Goal: Information Seeking & Learning: Check status

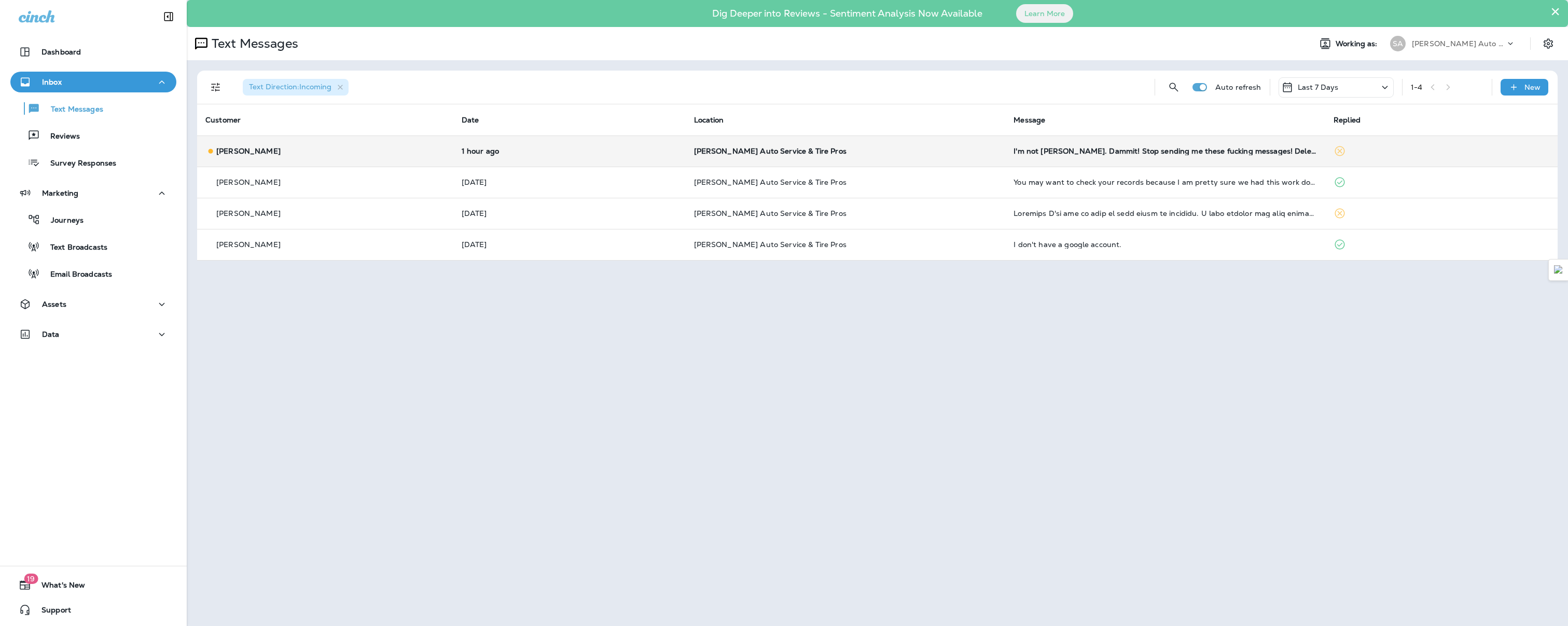
click at [426, 150] on div "[PERSON_NAME]" at bounding box center [325, 151] width 240 height 11
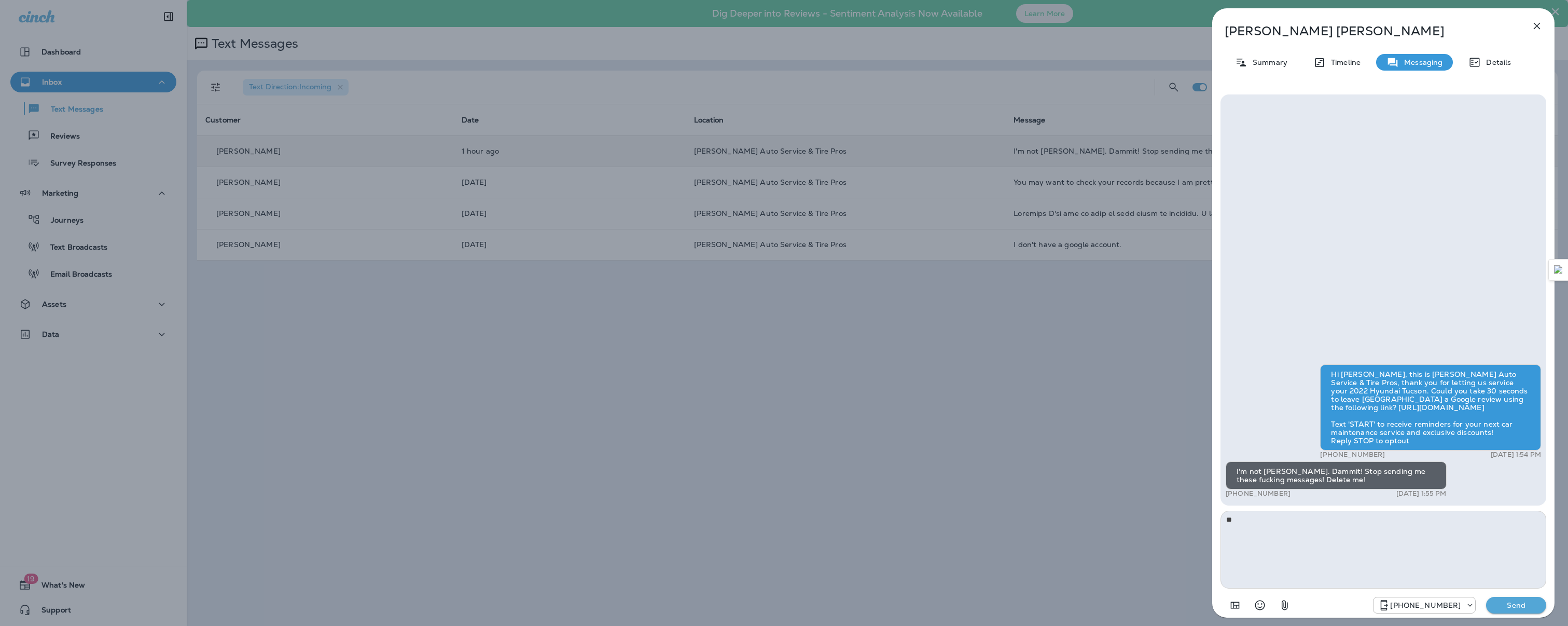
type textarea "*"
click at [1502, 63] on p "Details" at bounding box center [1496, 63] width 30 height 9
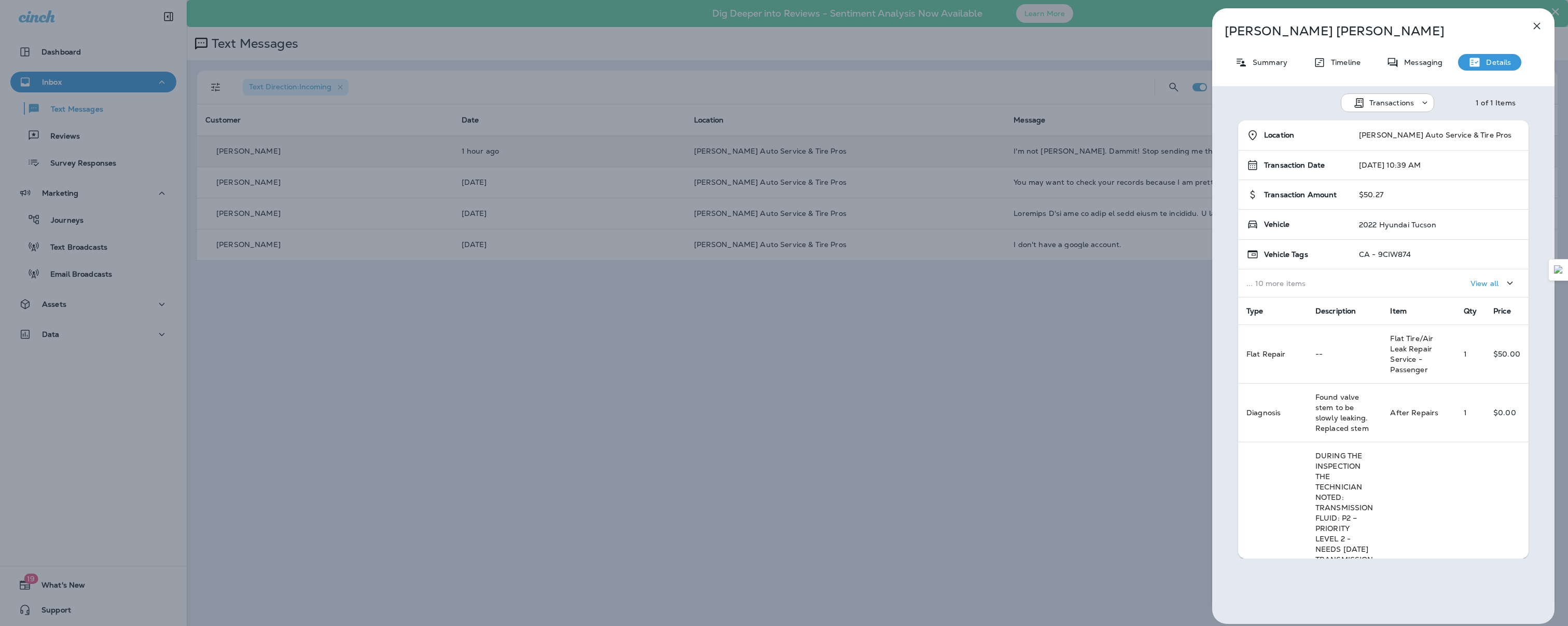
click at [1502, 63] on p "Details" at bounding box center [1496, 63] width 30 height 9
click at [1257, 58] on p "Summary" at bounding box center [1267, 63] width 40 height 9
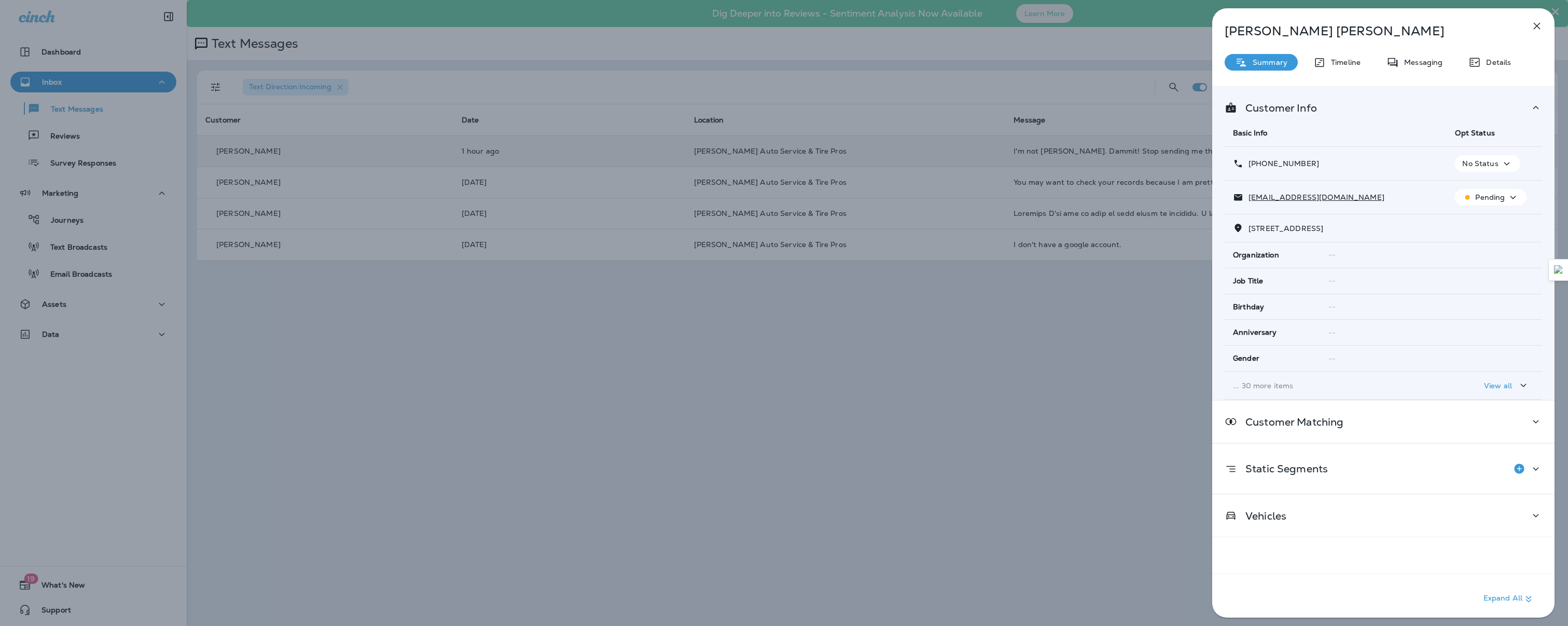
click at [1507, 197] on icon "button" at bounding box center [1513, 197] width 12 height 13
click at [1486, 226] on p "Unsubscribe" at bounding box center [1492, 222] width 45 height 9
click at [1501, 384] on p "View all" at bounding box center [1498, 386] width 28 height 9
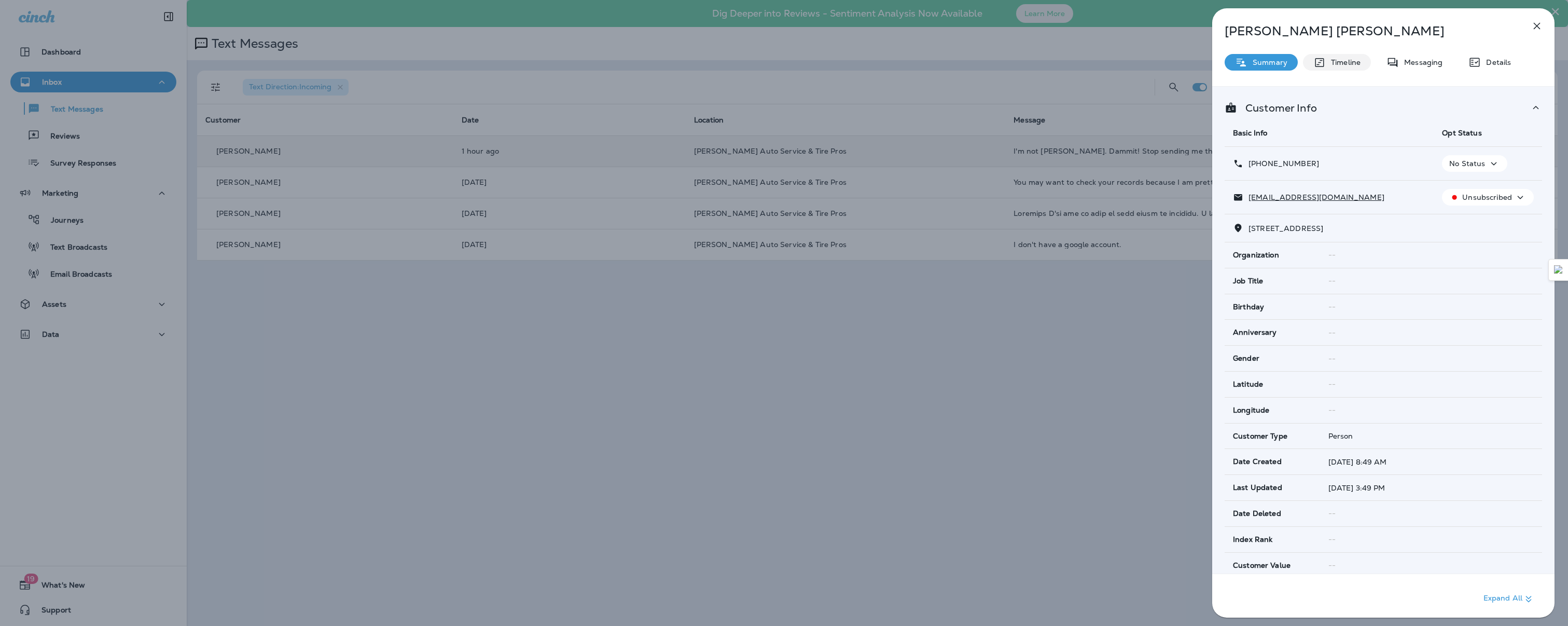
click at [1347, 57] on div "Timeline" at bounding box center [1337, 62] width 68 height 17
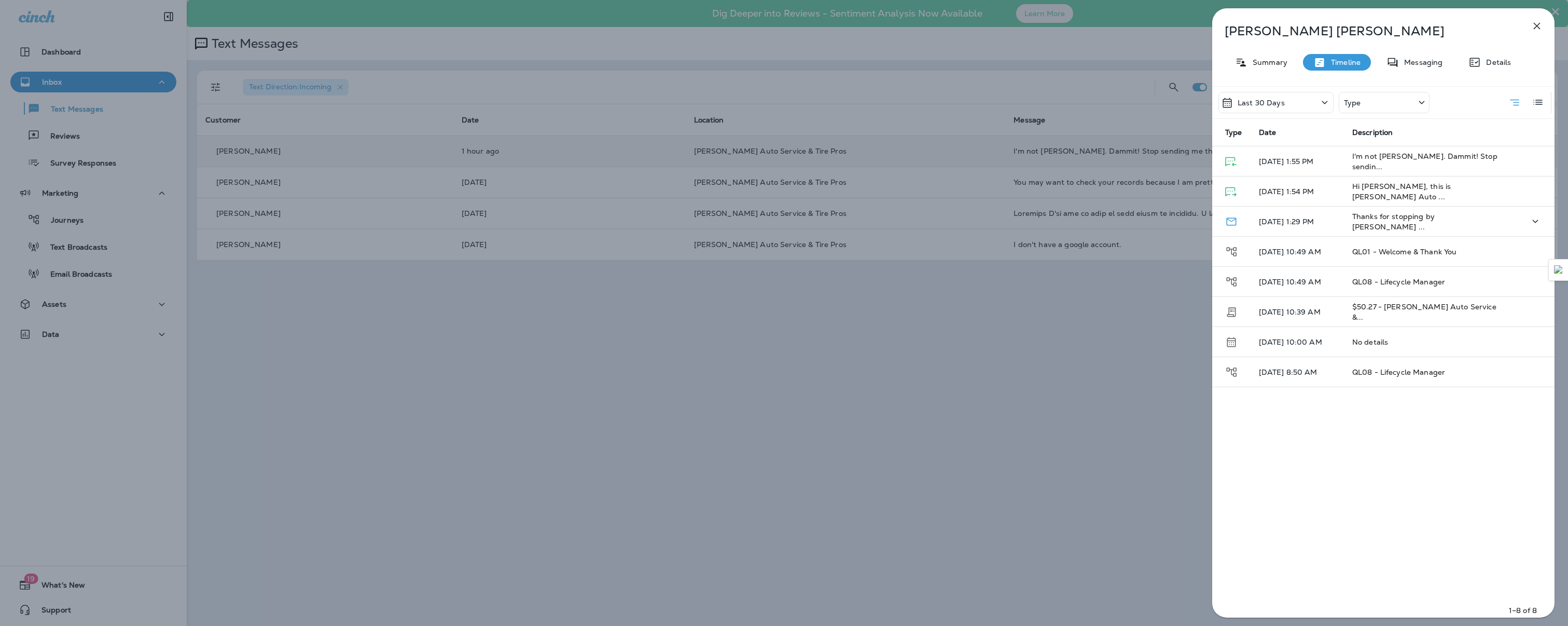
click at [1324, 216] on td "[DATE] 1:29 PM" at bounding box center [1297, 221] width 93 height 30
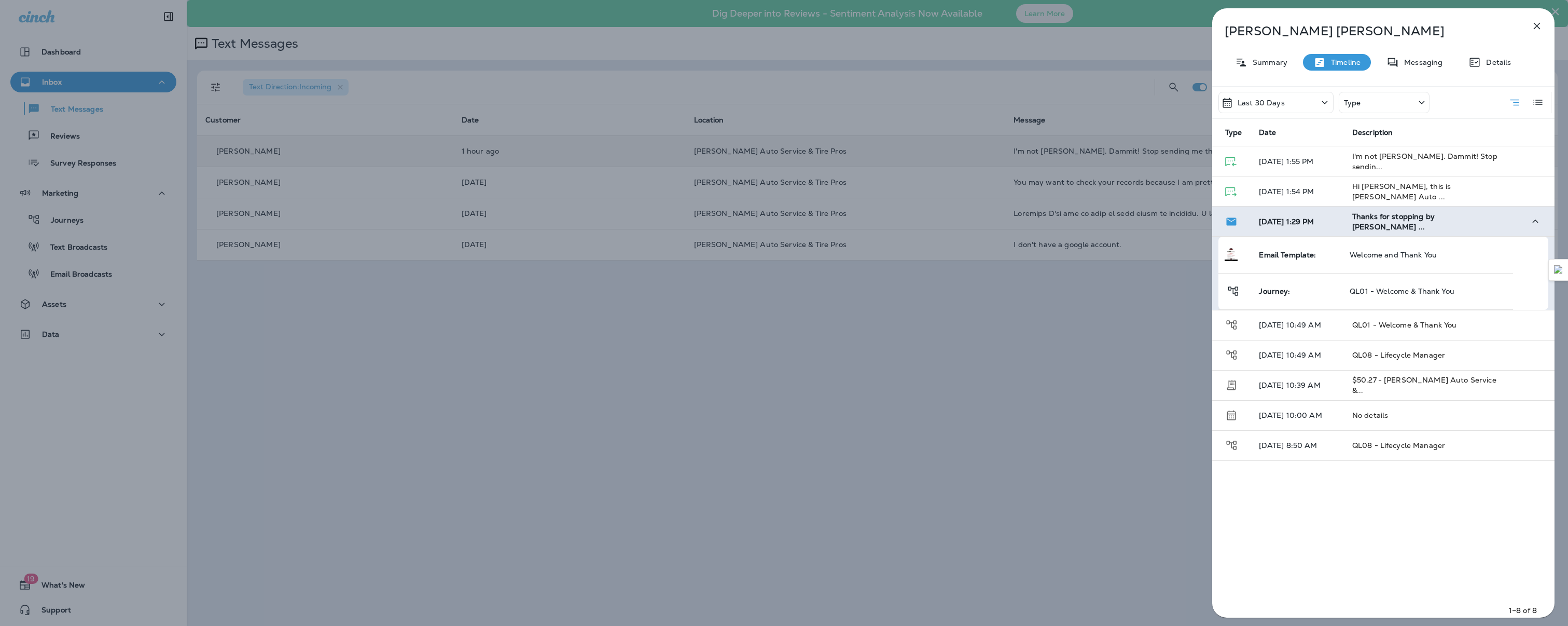
click at [1324, 216] on td "[DATE] 1:29 PM" at bounding box center [1297, 221] width 93 height 30
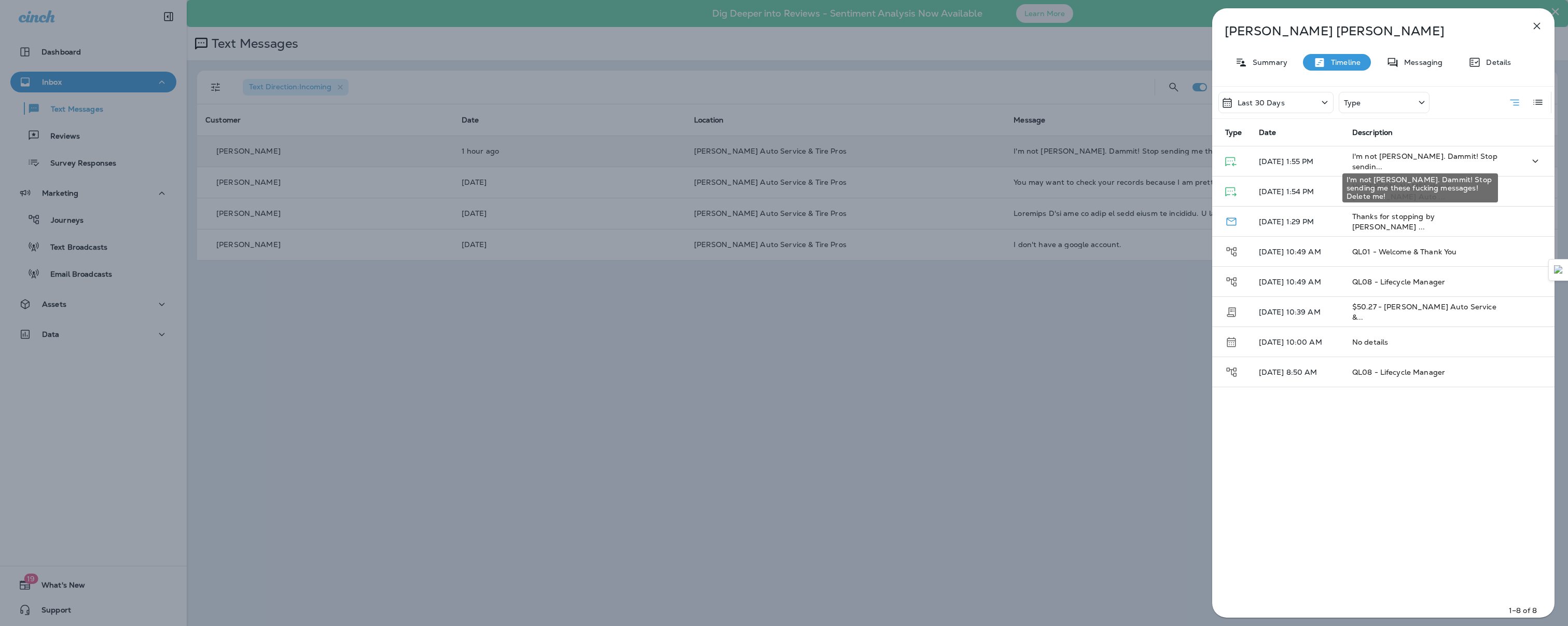
click at [1379, 158] on span "I'm not [PERSON_NAME]. Dammit! Stop sendin..." at bounding box center [1425, 162] width 145 height 20
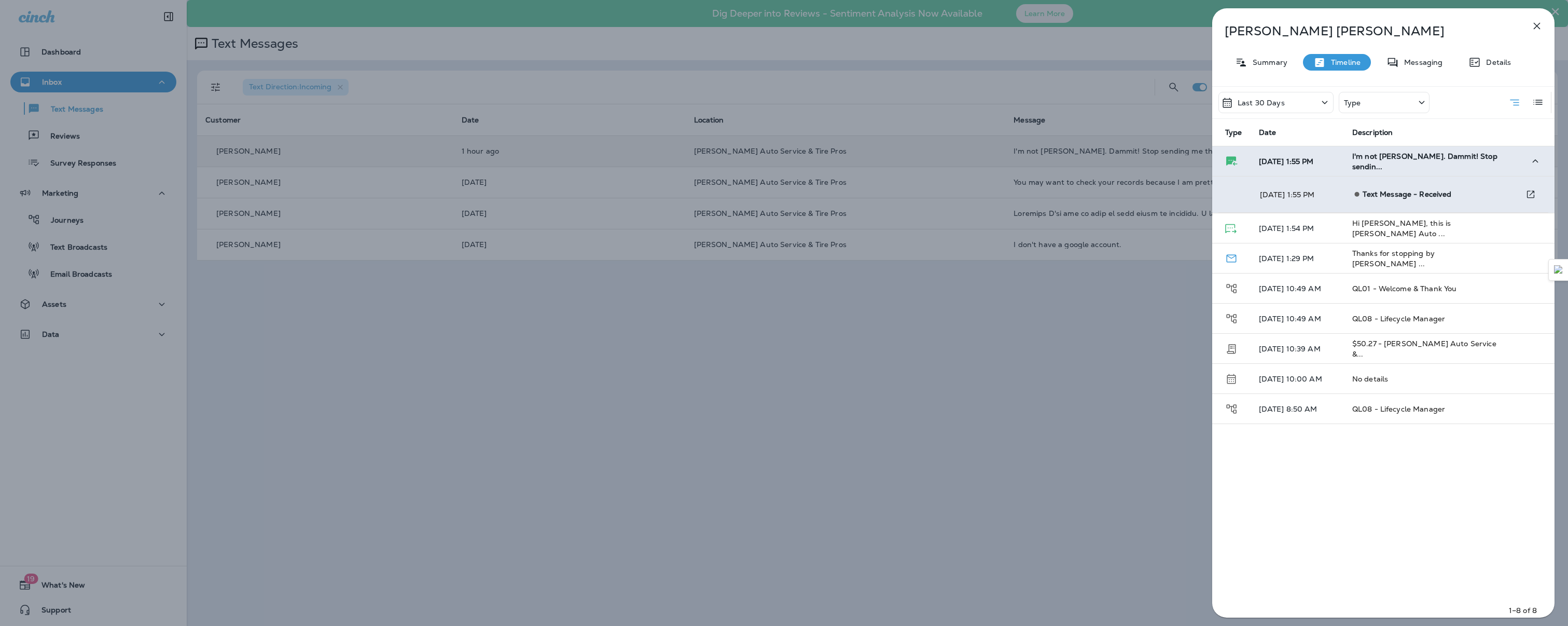
click at [1342, 161] on td "[DATE] 1:55 PM" at bounding box center [1297, 161] width 93 height 30
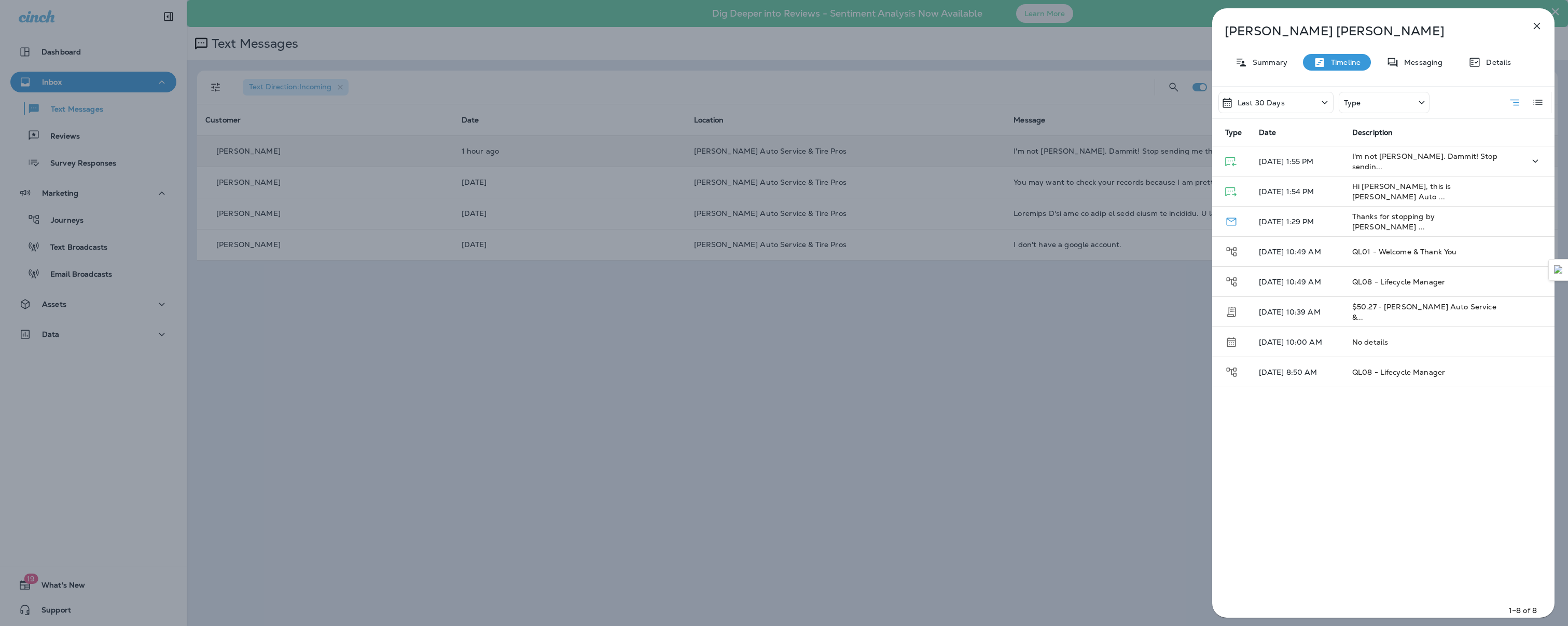
click at [1342, 161] on td "[DATE] 1:55 PM" at bounding box center [1297, 161] width 93 height 30
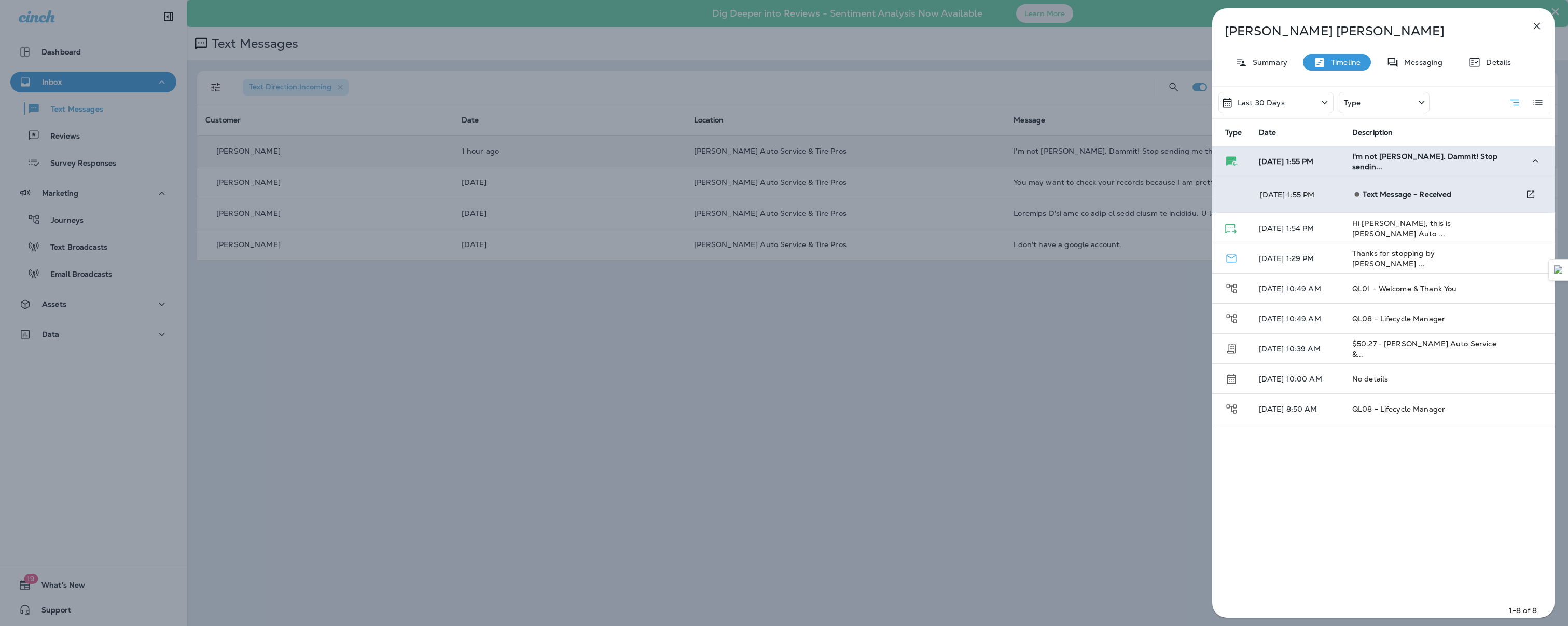
click at [1342, 161] on td "[DATE] 1:55 PM" at bounding box center [1297, 161] width 93 height 30
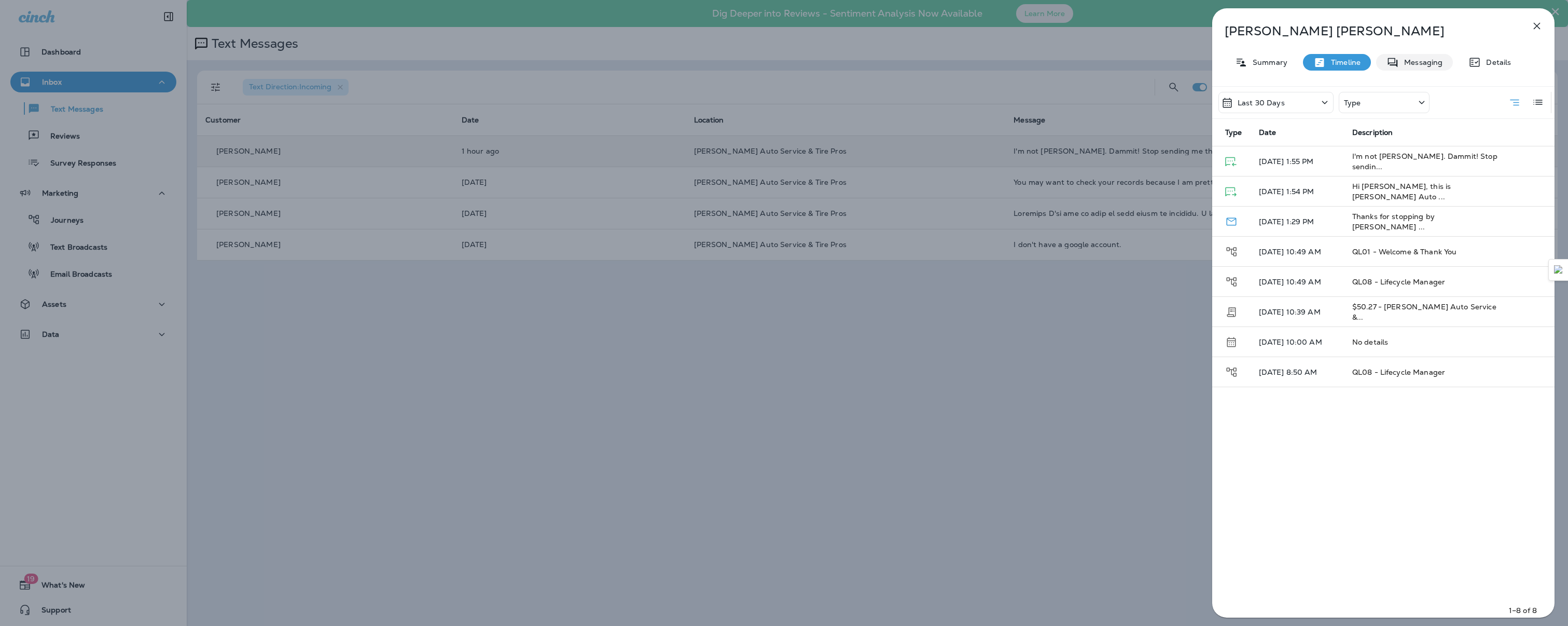
click at [1399, 62] on p "Messaging" at bounding box center [1421, 63] width 44 height 9
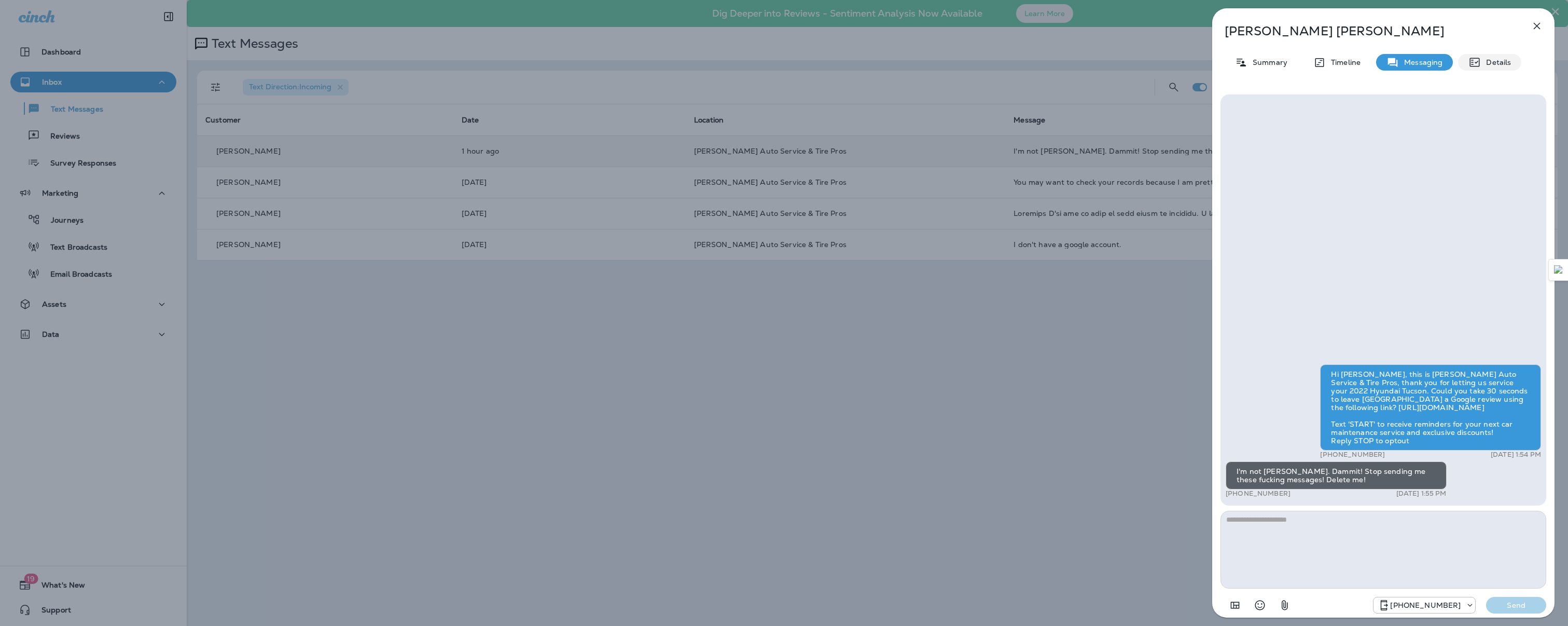
click at [1493, 57] on div "Details" at bounding box center [1489, 62] width 63 height 17
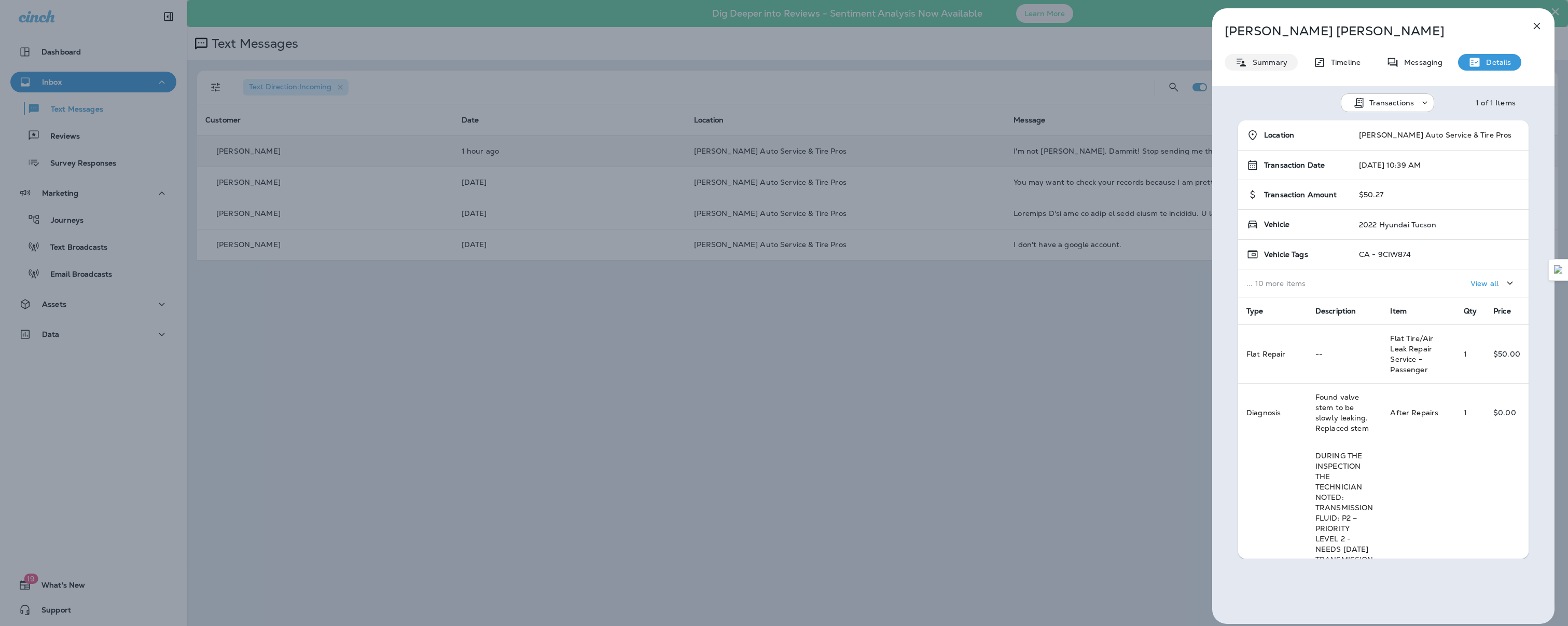
click at [1263, 63] on p "Summary" at bounding box center [1267, 63] width 40 height 9
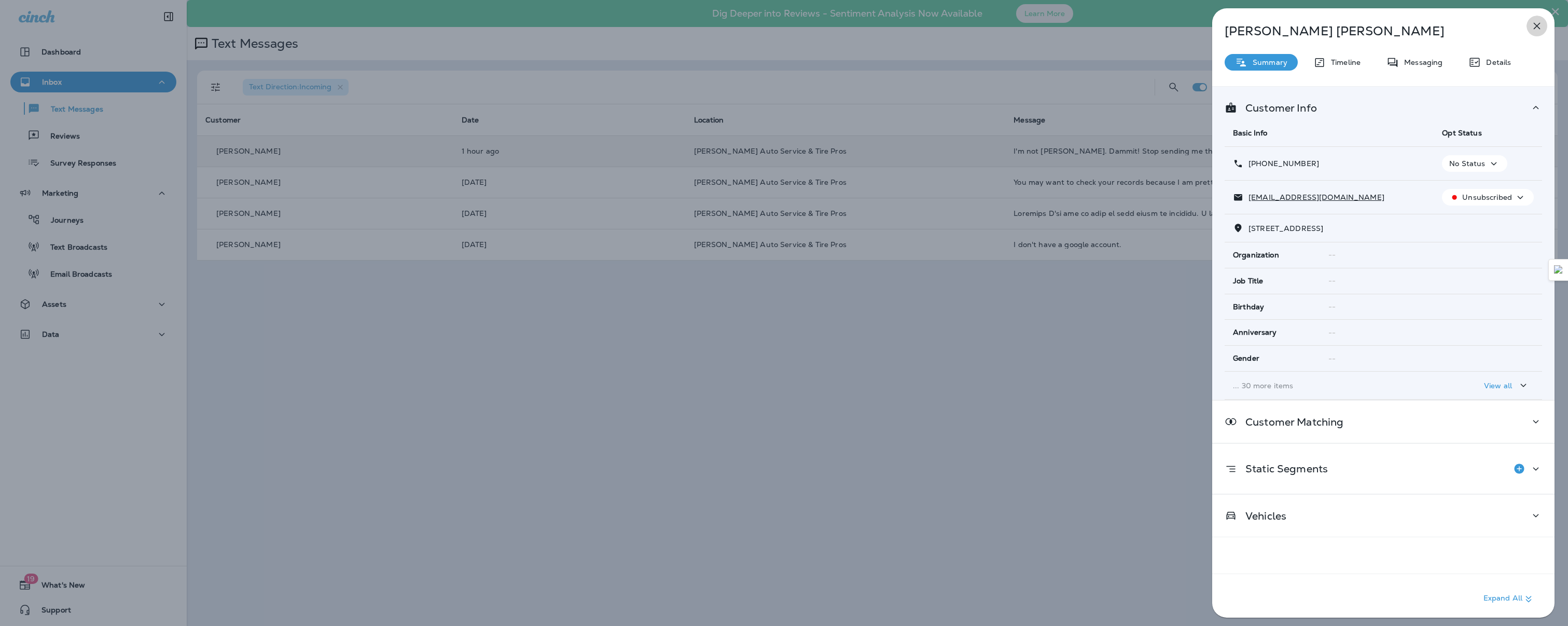
click at [1537, 26] on icon "button" at bounding box center [1537, 26] width 7 height 7
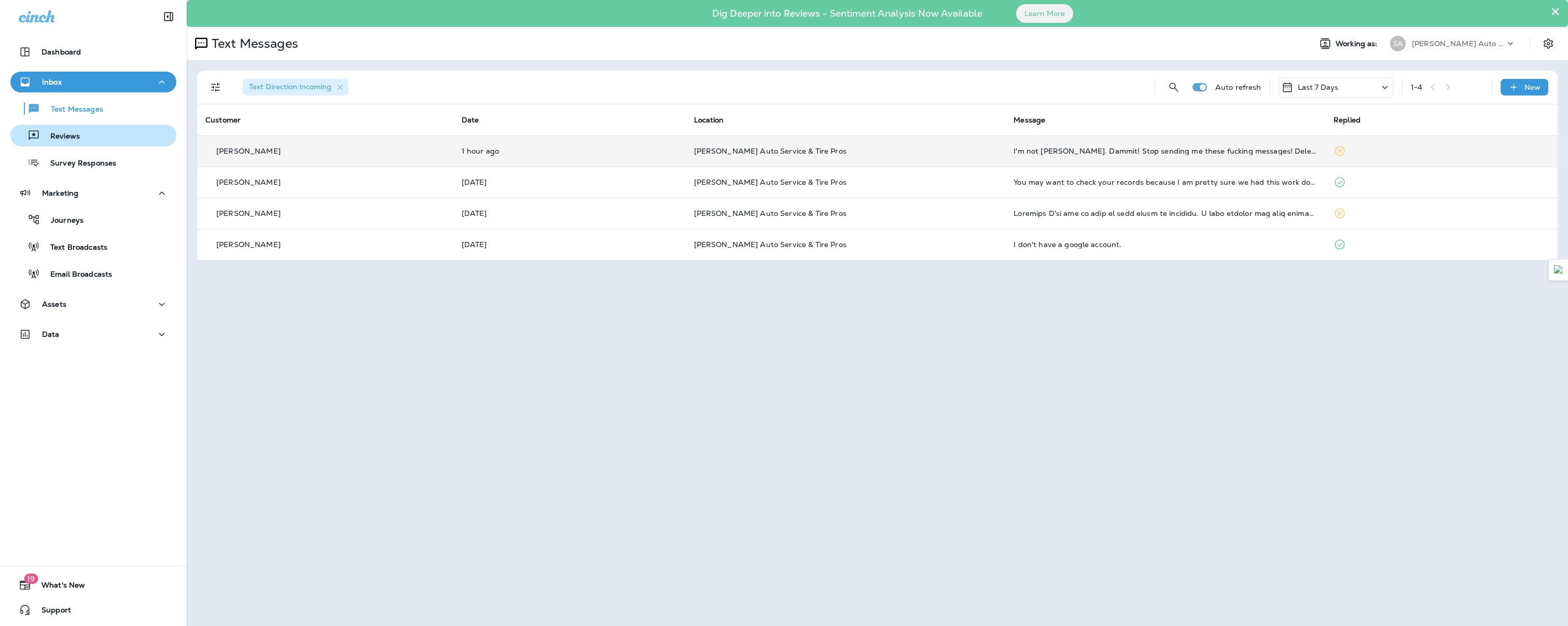
click at [72, 139] on p "Reviews" at bounding box center [60, 137] width 40 height 10
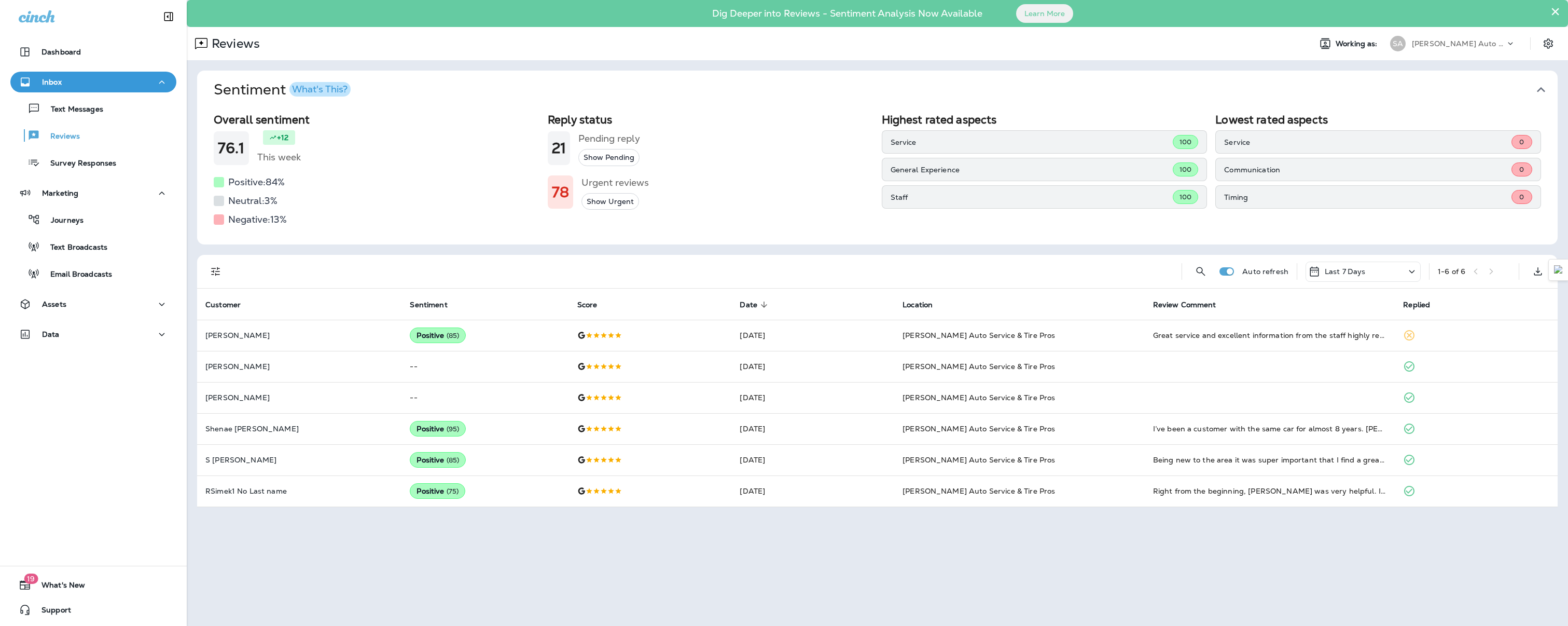
click at [72, 85] on div "Inbox" at bounding box center [93, 82] width 149 height 13
click at [71, 57] on div "Dashboard" at bounding box center [49, 52] width 62 height 12
